Goal: Book appointment/travel/reservation

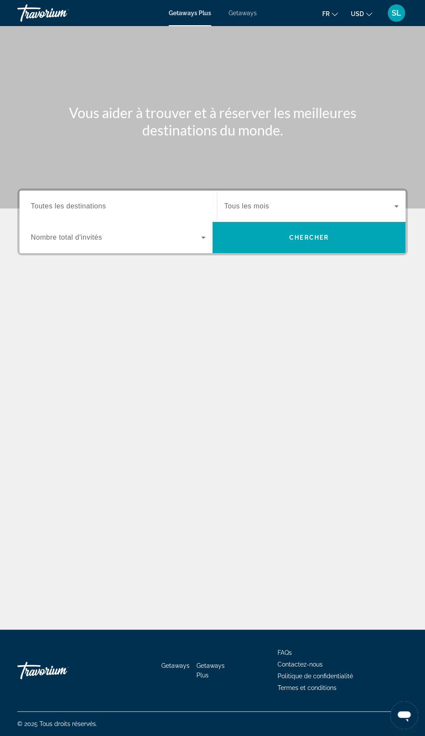
click at [56, 205] on span "Toutes les destinations" at bounding box center [68, 205] width 75 height 7
click at [56, 205] on input "Destination Toutes les destinations" at bounding box center [118, 206] width 175 height 10
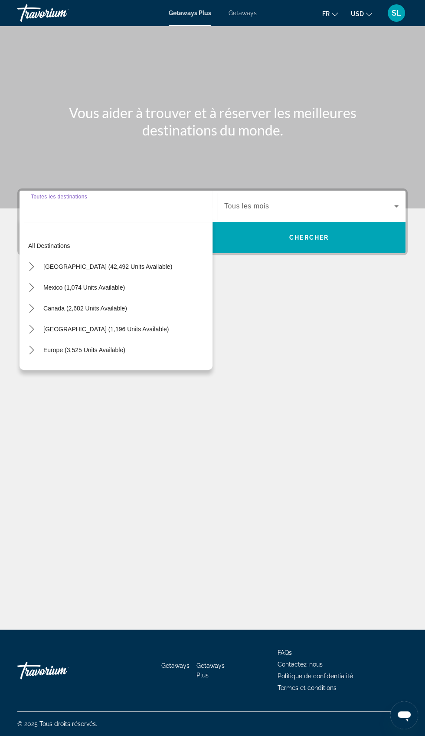
scroll to position [99, 0]
click at [135, 263] on span "[GEOGRAPHIC_DATA] (42,492 units available)" at bounding box center [107, 266] width 129 height 7
type input "**********"
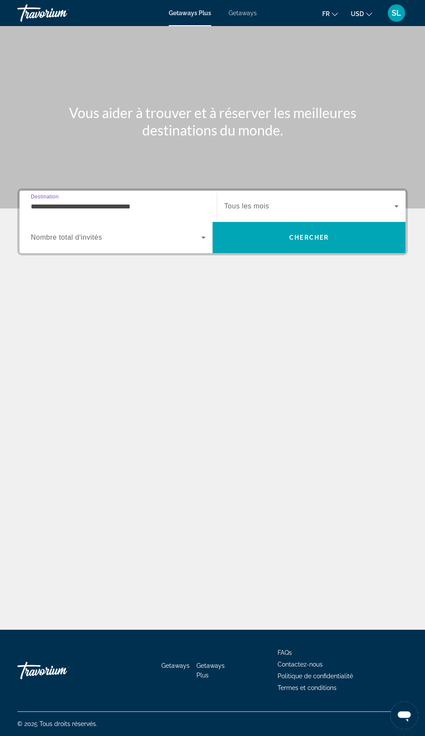
click at [254, 202] on span "Tous les mois" at bounding box center [246, 205] width 45 height 7
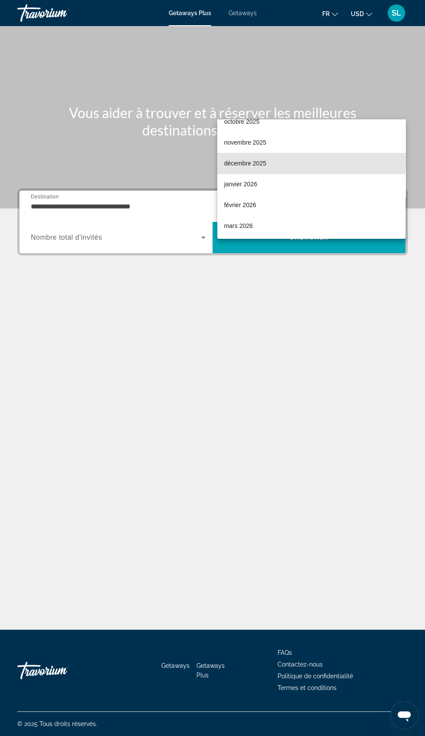
scroll to position [54, 0]
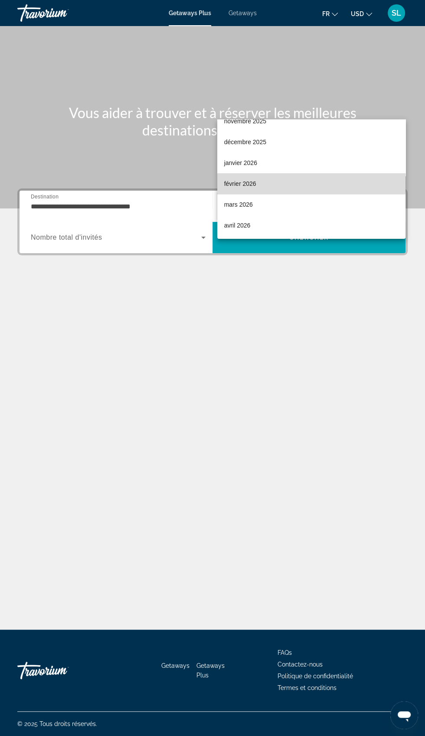
click at [240, 181] on span "février 2026" at bounding box center [240, 183] width 32 height 10
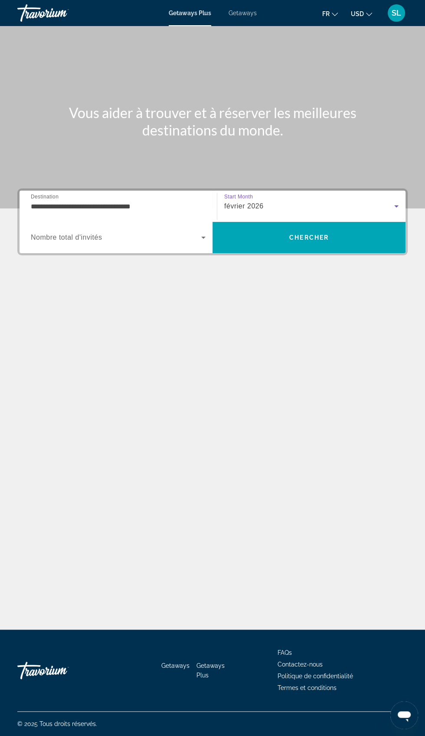
click at [59, 233] on span "Nombre total d'invités" at bounding box center [66, 236] width 71 height 7
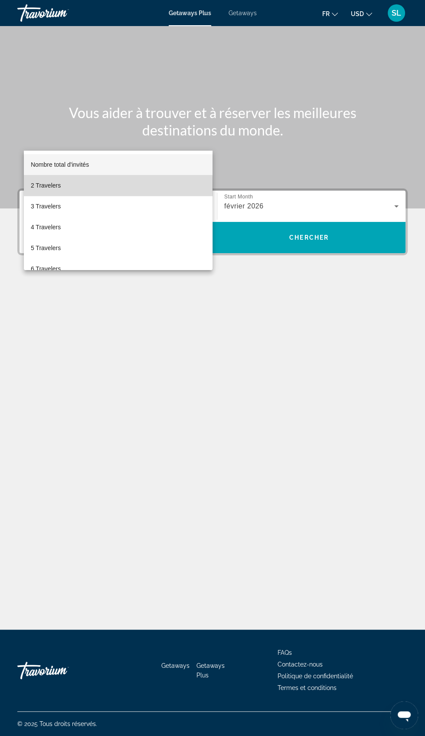
click at [39, 186] on span "2 Travelers" at bounding box center [46, 185] width 30 height 10
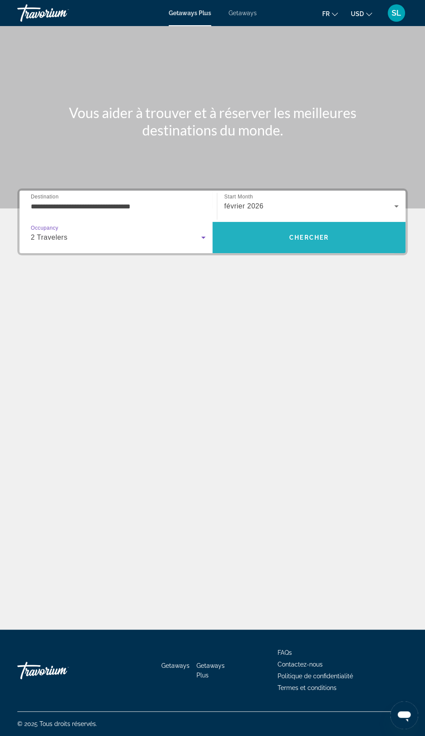
click at [291, 227] on span "Search" at bounding box center [309, 237] width 193 height 21
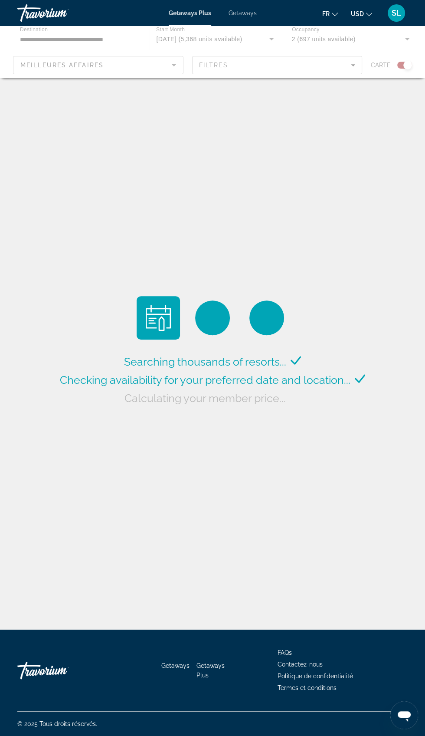
click at [369, 16] on button "USD USD ($) MXN (Mex$) CAD (Can$) GBP (£) EUR (€) AUD (A$) NZD (NZ$) CNY (CN¥)" at bounding box center [361, 13] width 21 height 13
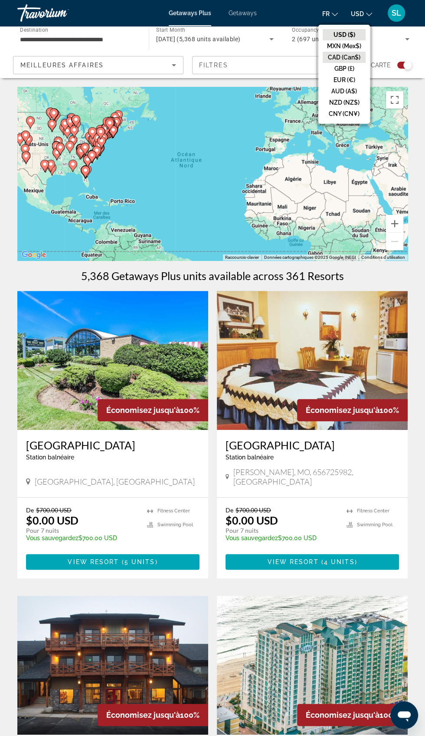
click at [334, 56] on button "CAD (Can$)" at bounding box center [344, 57] width 43 height 11
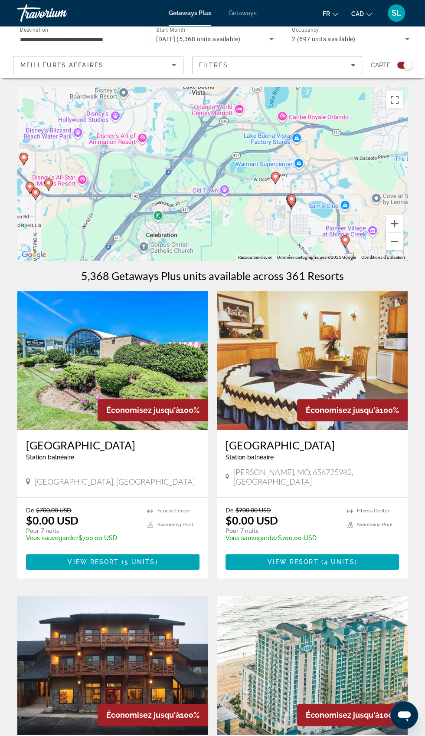
click at [275, 177] on div "Pour activer le glissement du marqueur avec le clavier, appuyez sur Alt+Entrée.…" at bounding box center [212, 174] width 391 height 174
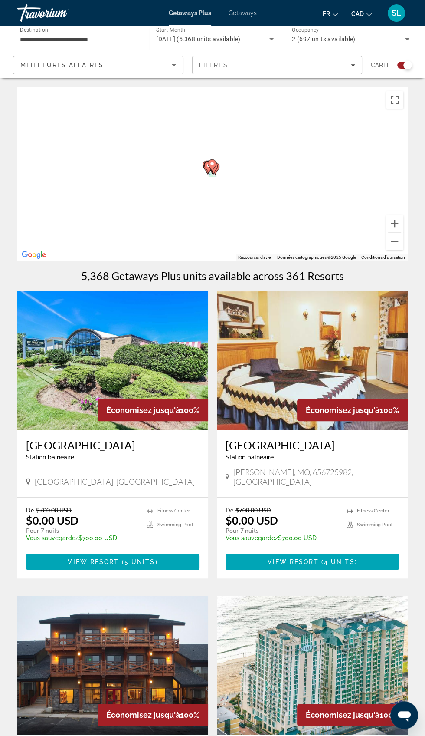
click at [185, 147] on div "Pour activer le glissement du marqueur avec le clavier, appuyez sur Alt+Entrée.…" at bounding box center [212, 174] width 391 height 174
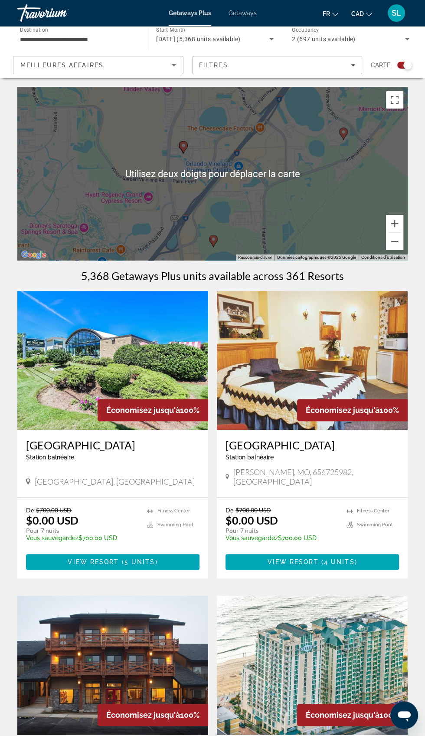
scroll to position [1, 0]
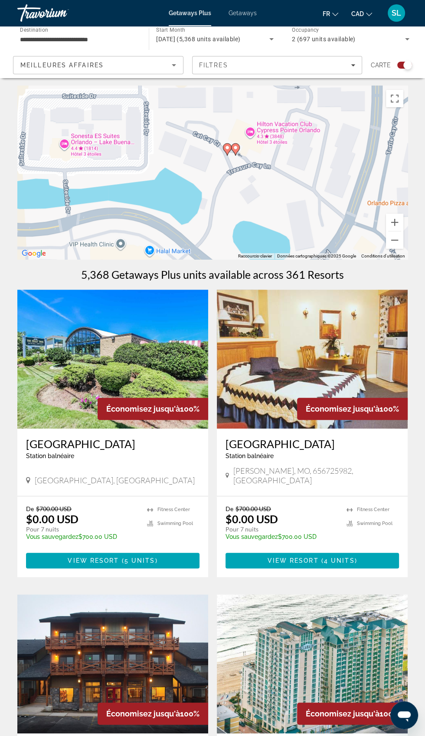
type input "**********"
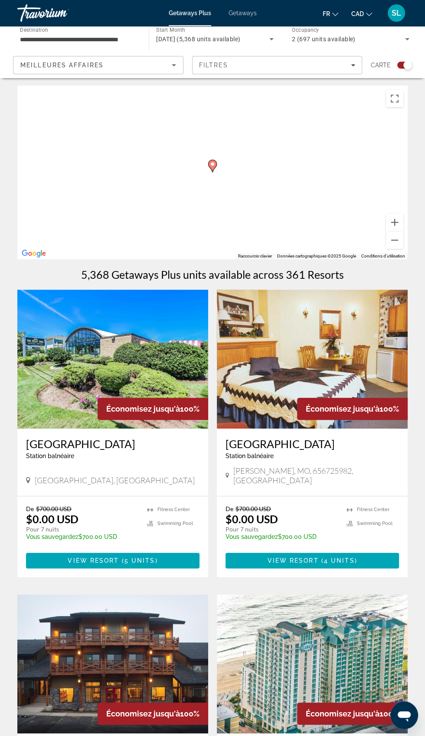
click at [232, 151] on div "Pour activer le glissement du marqueur avec le clavier, appuyez sur Alt+Entrée.…" at bounding box center [212, 172] width 391 height 174
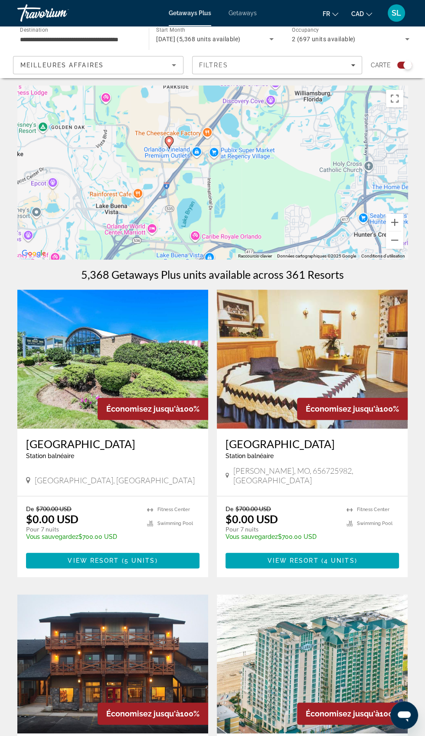
click at [166, 144] on icon "Main content" at bounding box center [169, 142] width 8 height 11
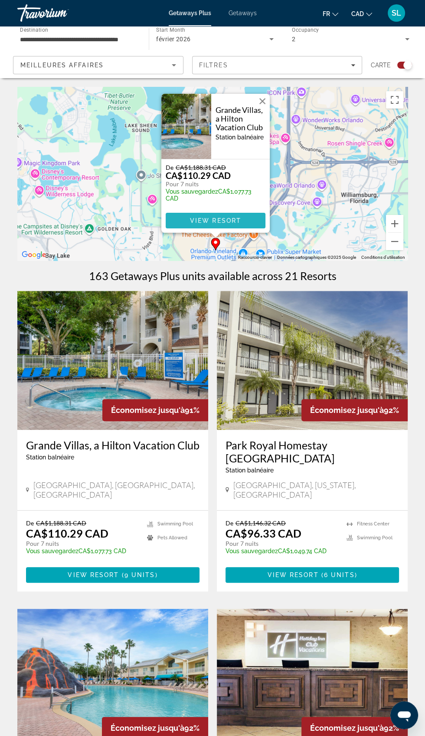
click at [183, 214] on span "Main content" at bounding box center [216, 220] width 100 height 21
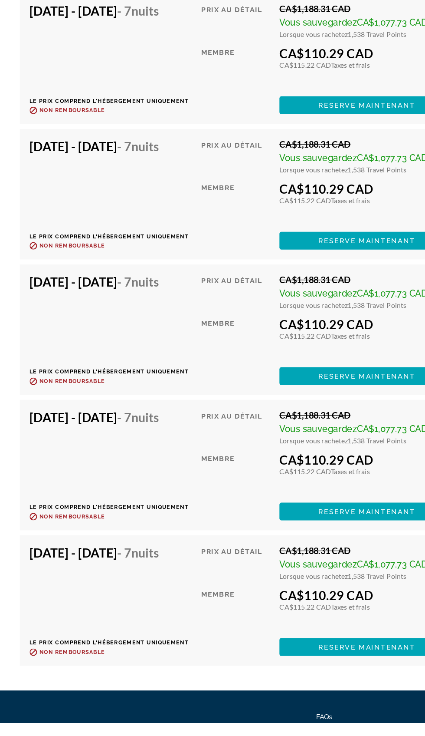
scroll to position [1736, 0]
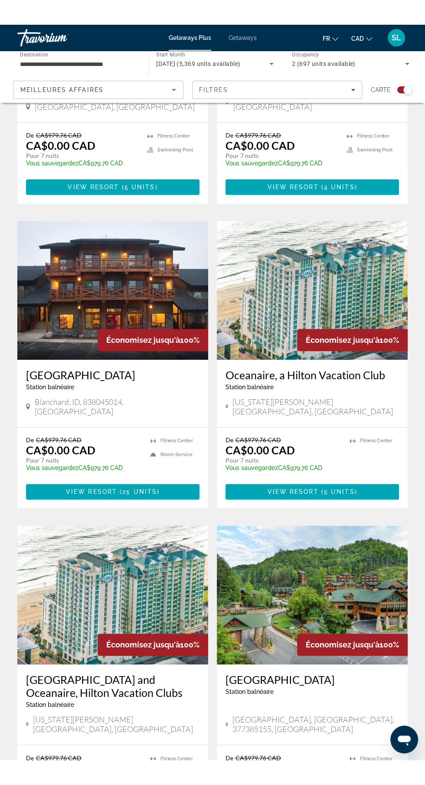
scroll to position [403, 0]
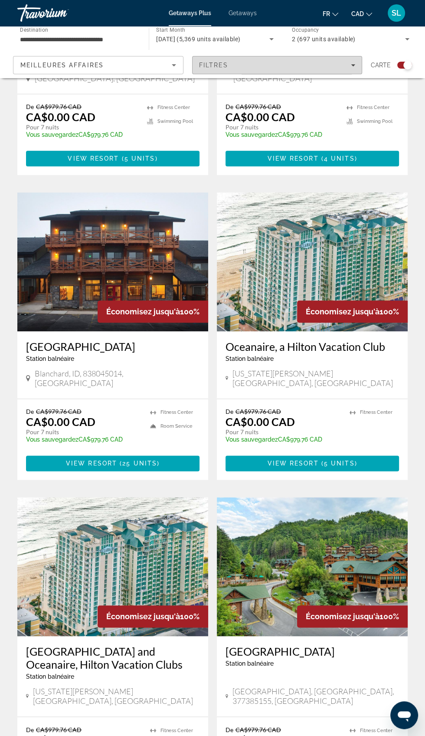
click at [247, 65] on div "Filtres" at bounding box center [277, 65] width 157 height 7
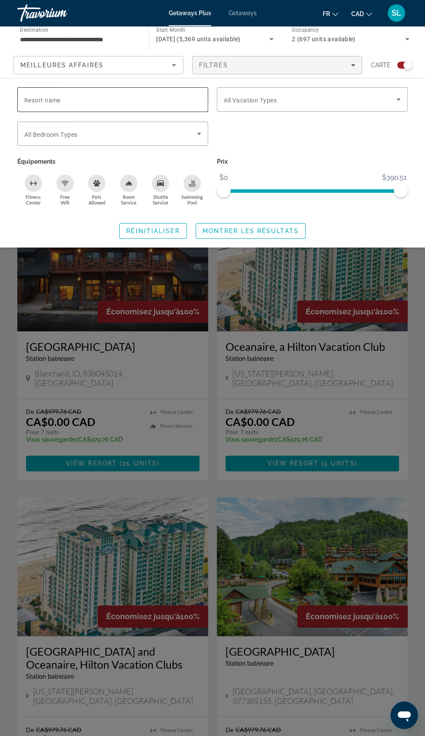
click at [37, 99] on span "Resort name" at bounding box center [42, 100] width 36 height 7
click at [37, 99] on input "Resort name" at bounding box center [112, 100] width 177 height 10
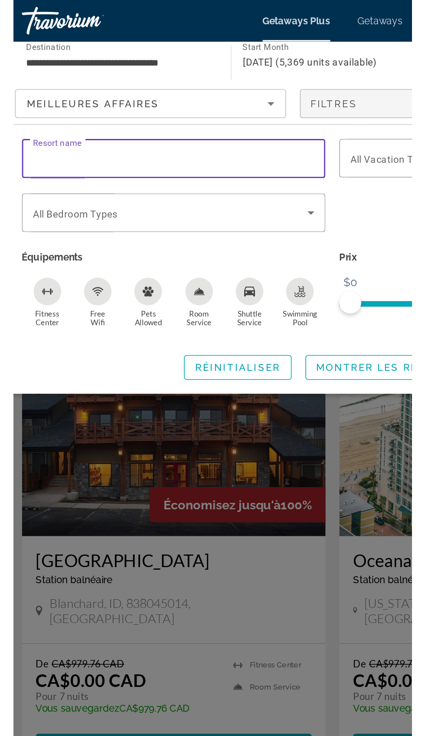
scroll to position [396, 0]
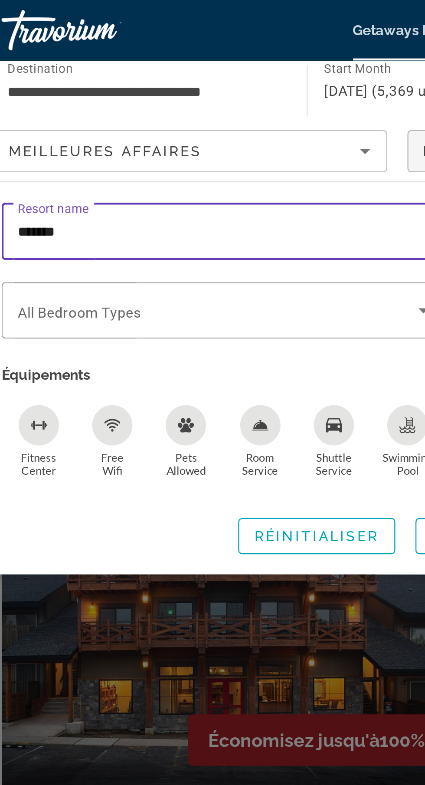
type input "*******"
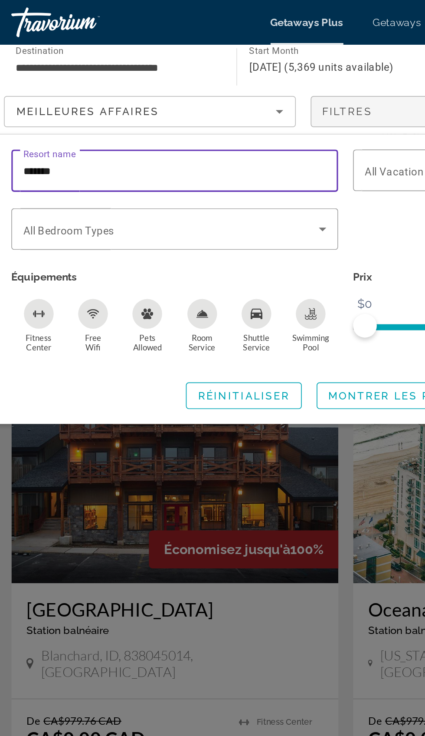
scroll to position [394, 0]
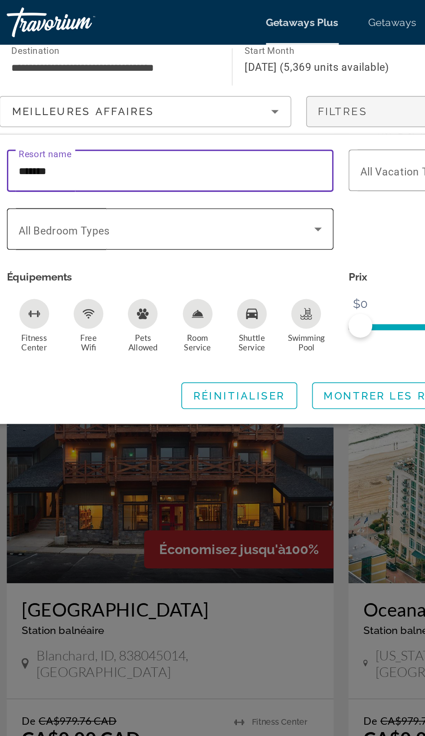
click at [72, 135] on span "All Bedroom Types" at bounding box center [50, 134] width 53 height 7
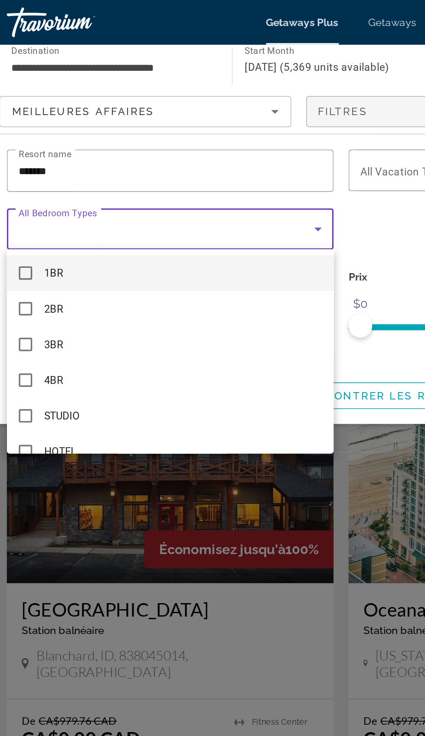
click at [50, 131] on div at bounding box center [212, 368] width 425 height 736
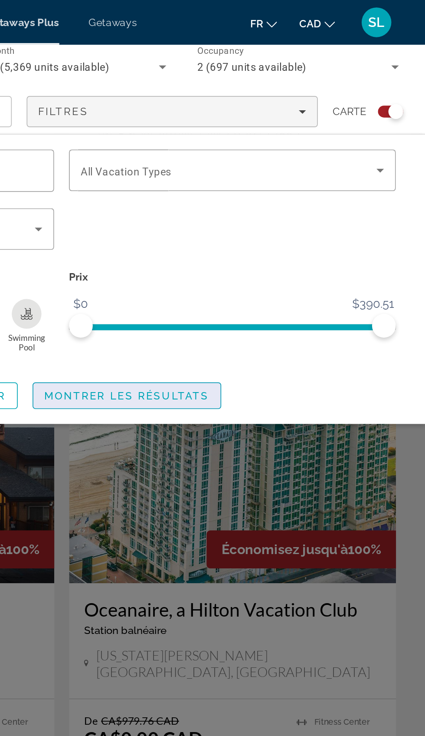
click at [212, 228] on span "Montrer les résultats" at bounding box center [251, 230] width 96 height 7
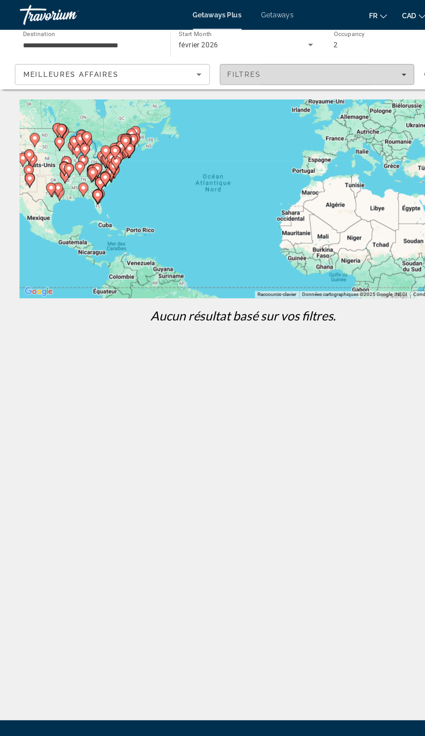
click at [200, 57] on span "Filters" at bounding box center [278, 65] width 170 height 21
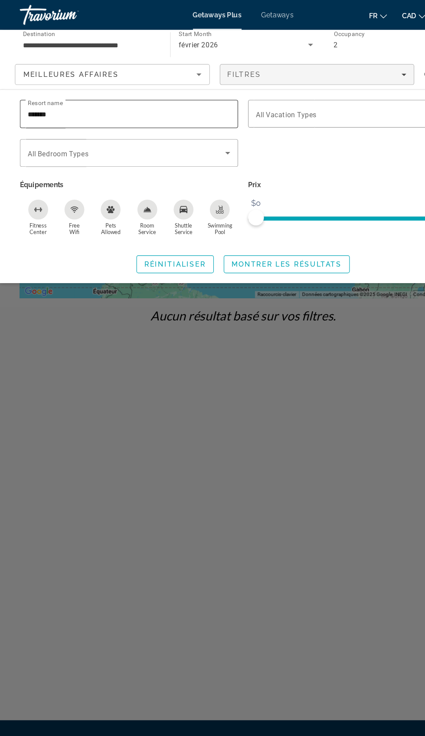
click at [49, 99] on input "*******" at bounding box center [112, 100] width 177 height 10
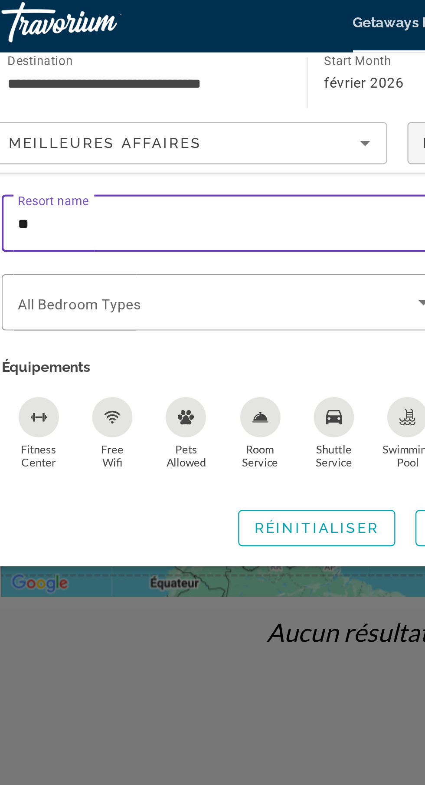
type input "*"
type input "*******"
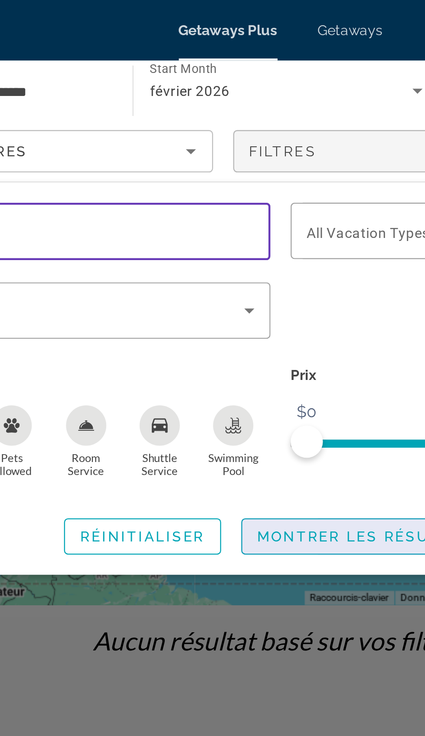
click at [220, 228] on span "Montrer les résultats" at bounding box center [251, 230] width 96 height 7
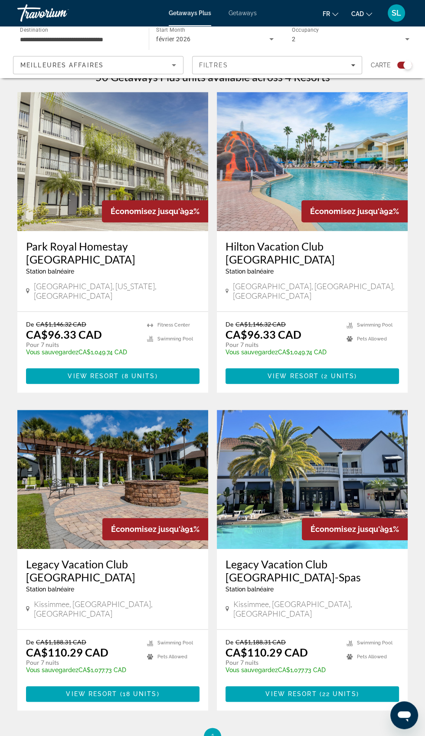
scroll to position [213, 0]
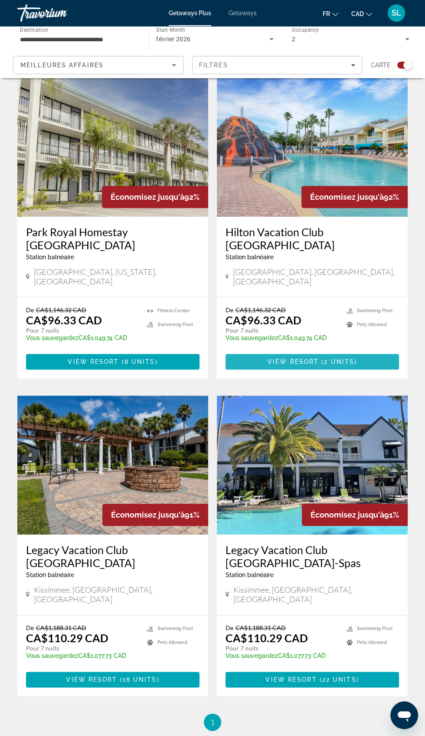
click at [339, 358] on span "2 units" at bounding box center [339, 361] width 30 height 7
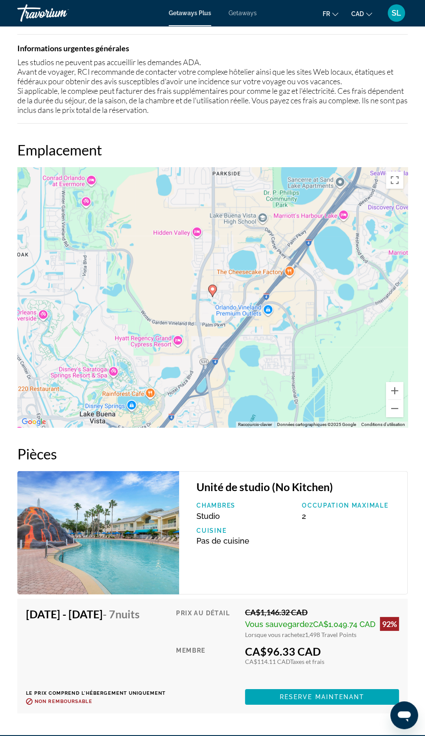
scroll to position [1417, 0]
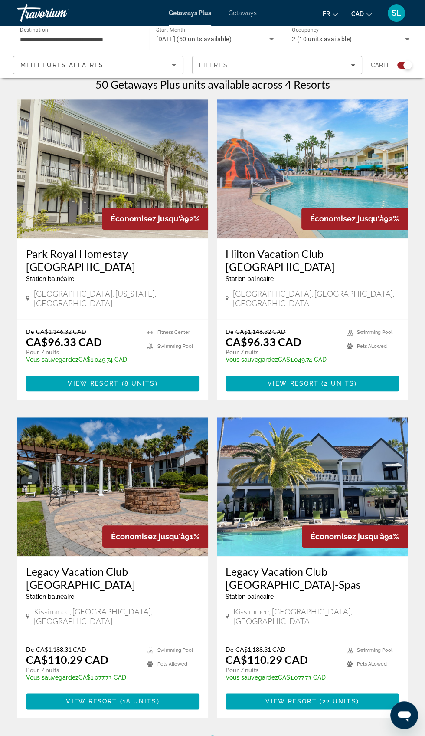
scroll to position [192, 0]
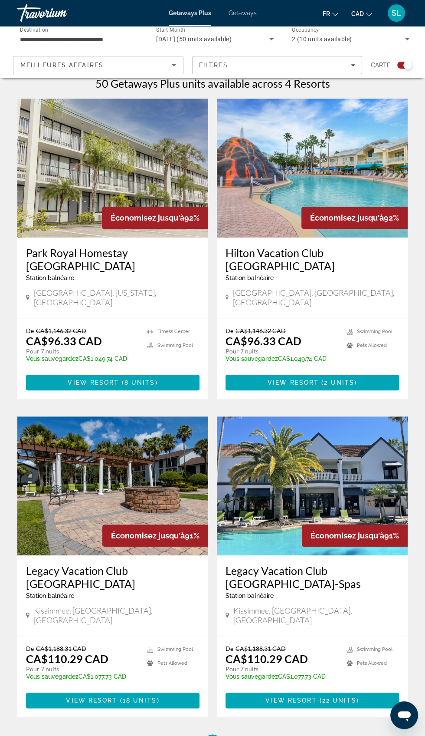
click at [332, 486] on img "Main content" at bounding box center [312, 485] width 191 height 139
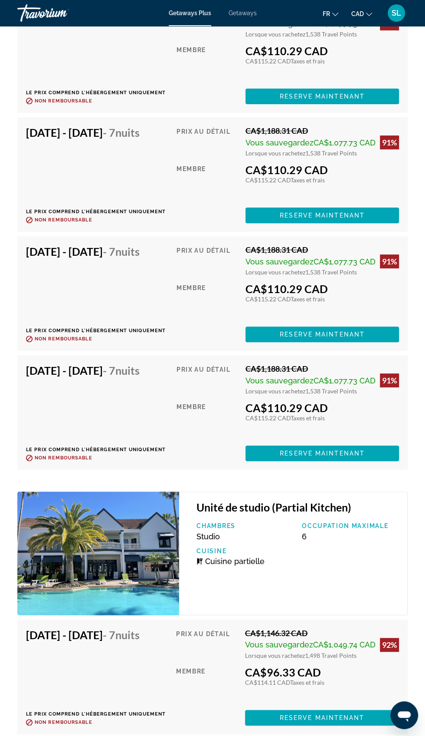
scroll to position [2300, 0]
